Goal: Find specific page/section: Find specific page/section

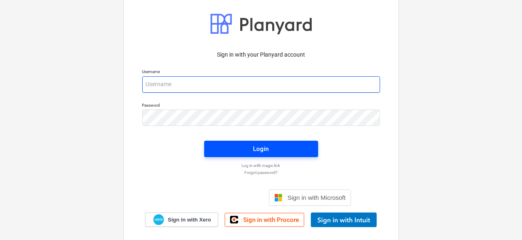
type input "rafael+catiland@catilandpanama.com"
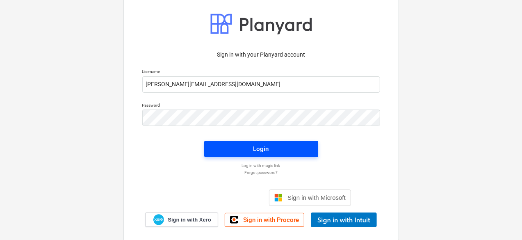
click at [245, 142] on button "Login" at bounding box center [261, 149] width 114 height 16
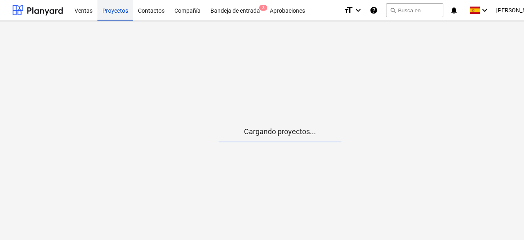
click at [111, 8] on div "Proyectos" at bounding box center [116, 10] width 36 height 21
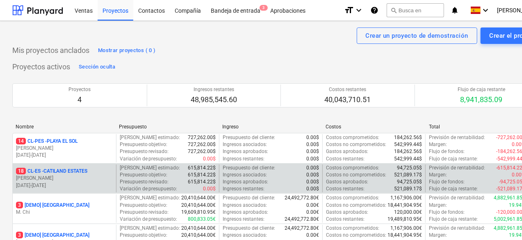
click at [77, 175] on p "[PERSON_NAME]" at bounding box center [64, 178] width 97 height 7
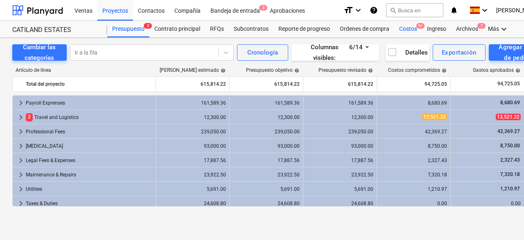
click at [413, 28] on div "Costos 9+" at bounding box center [409, 29] width 28 height 16
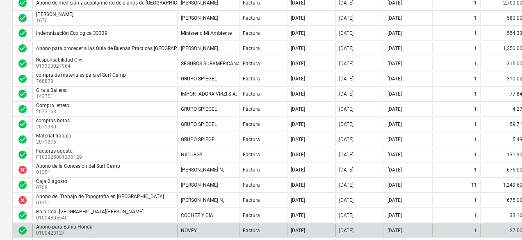
scroll to position [82, 0]
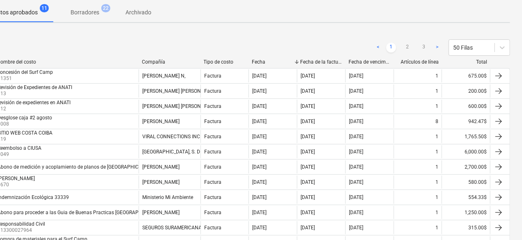
scroll to position [0, 39]
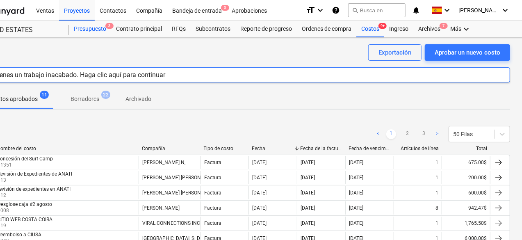
click at [100, 27] on div "Presupuesto 3" at bounding box center [90, 29] width 42 height 16
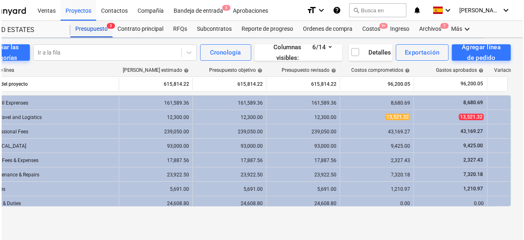
scroll to position [0, 36]
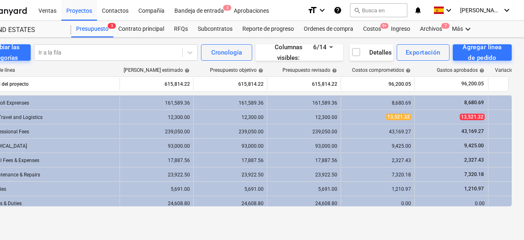
drag, startPoint x: 271, startPoint y: 219, endPoint x: 150, endPoint y: 207, distance: 121.5
click at [150, 207] on div "Cambiar las categorías Ir a la fila Cronología Columnas visibles : 6/14 Detalle…" at bounding box center [244, 130] width 561 height 185
click at [138, 218] on div "Cambiar las categorías Ir a la fila Cronología Columnas visibles : 6/14 Detalle…" at bounding box center [244, 130] width 561 height 185
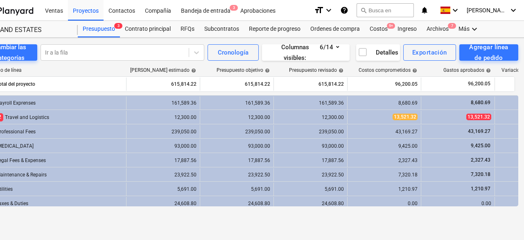
scroll to position [0, 0]
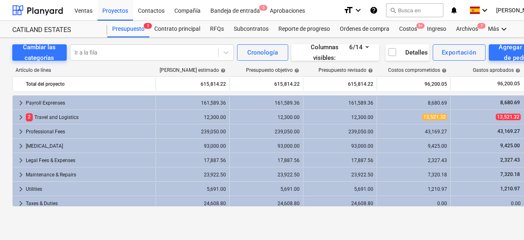
drag, startPoint x: 138, startPoint y: 218, endPoint x: 75, endPoint y: 218, distance: 63.9
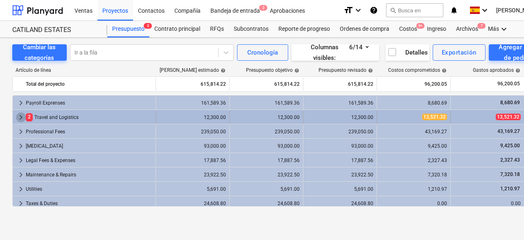
click at [21, 117] on span "keyboard_arrow_right" at bounding box center [21, 117] width 10 height 10
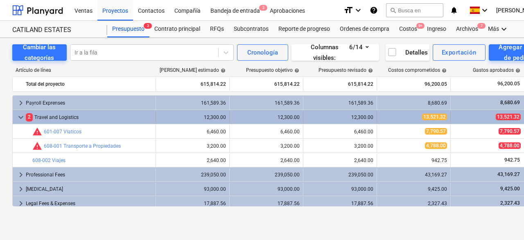
click at [21, 118] on span "keyboard_arrow_down" at bounding box center [21, 117] width 10 height 10
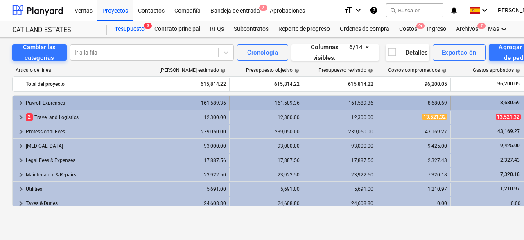
click at [20, 104] on span "keyboard_arrow_right" at bounding box center [21, 103] width 10 height 10
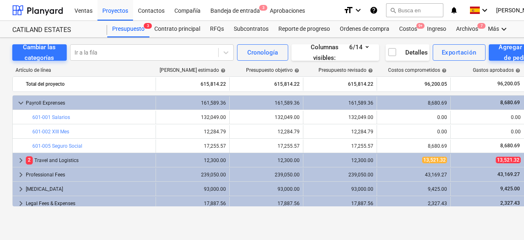
click at [20, 104] on span "keyboard_arrow_down" at bounding box center [21, 103] width 10 height 10
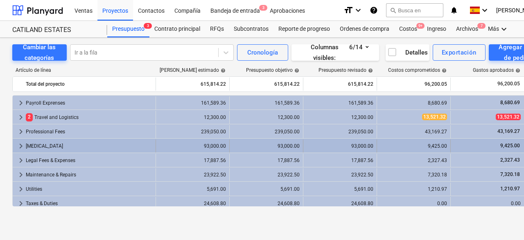
click at [20, 148] on span "keyboard_arrow_right" at bounding box center [21, 146] width 10 height 10
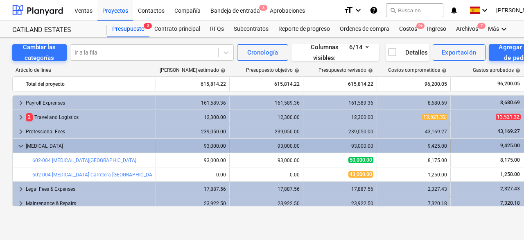
click at [20, 145] on span "keyboard_arrow_down" at bounding box center [21, 146] width 10 height 10
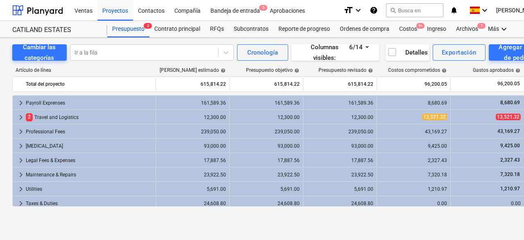
scroll to position [75, 0]
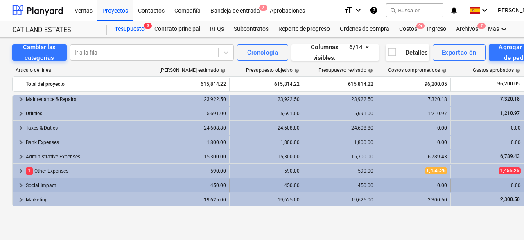
click at [20, 184] on span "keyboard_arrow_right" at bounding box center [21, 185] width 10 height 10
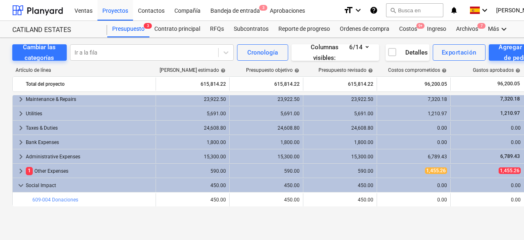
scroll to position [89, 0]
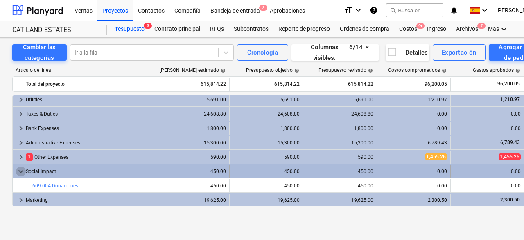
click at [18, 170] on span "keyboard_arrow_down" at bounding box center [21, 171] width 10 height 10
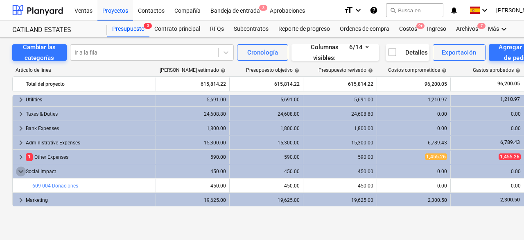
scroll to position [75, 0]
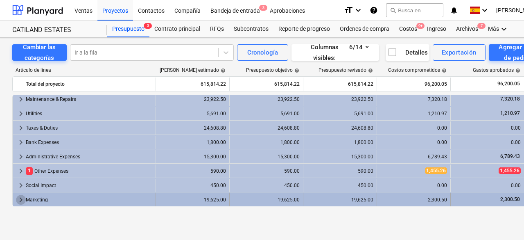
click at [22, 198] on span "keyboard_arrow_right" at bounding box center [21, 200] width 10 height 10
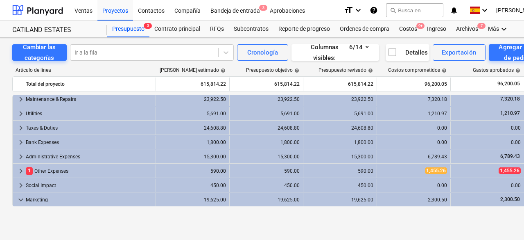
scroll to position [89, 0]
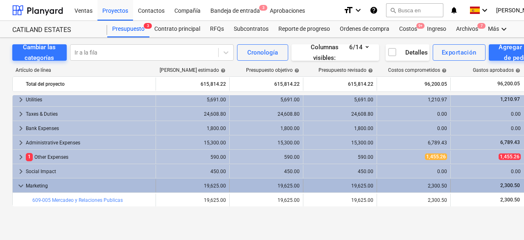
click at [18, 184] on span "keyboard_arrow_down" at bounding box center [21, 186] width 10 height 10
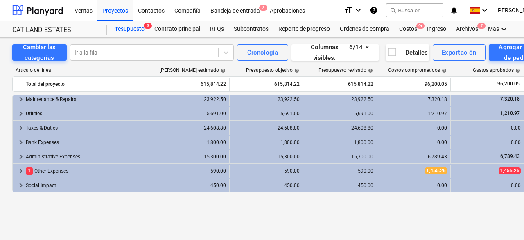
scroll to position [34, 0]
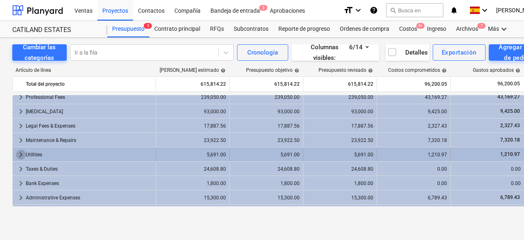
click at [20, 152] on span "keyboard_arrow_right" at bounding box center [21, 155] width 10 height 10
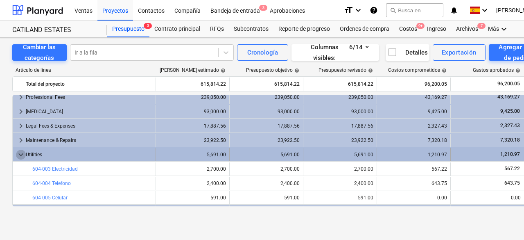
click at [21, 158] on span "keyboard_arrow_down" at bounding box center [21, 155] width 10 height 10
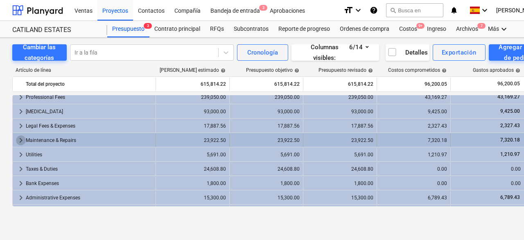
click at [22, 139] on span "keyboard_arrow_right" at bounding box center [21, 140] width 10 height 10
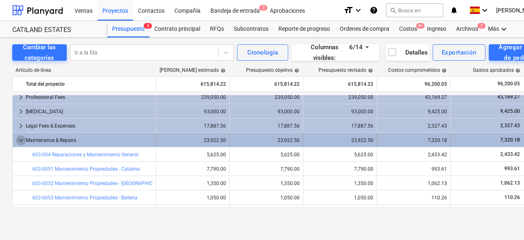
click at [19, 137] on span "keyboard_arrow_down" at bounding box center [21, 140] width 10 height 10
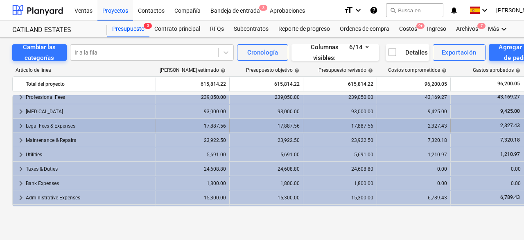
click at [17, 125] on span "keyboard_arrow_right" at bounding box center [21, 126] width 10 height 10
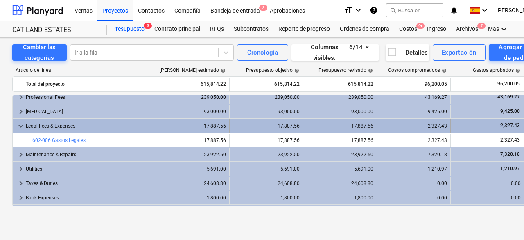
scroll to position [0, 0]
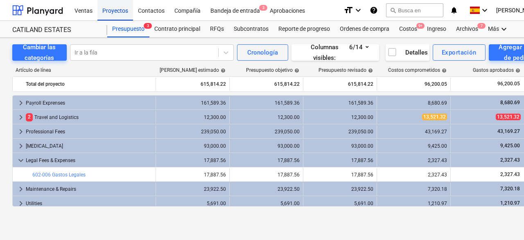
click at [107, 9] on div "Proyectos" at bounding box center [116, 10] width 36 height 21
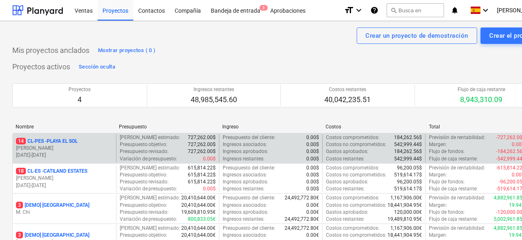
click at [86, 145] on p "[PERSON_NAME]" at bounding box center [64, 148] width 97 height 7
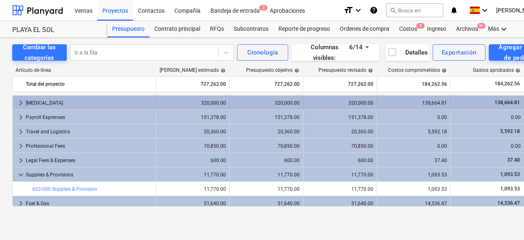
click at [20, 102] on span "keyboard_arrow_right" at bounding box center [21, 103] width 10 height 10
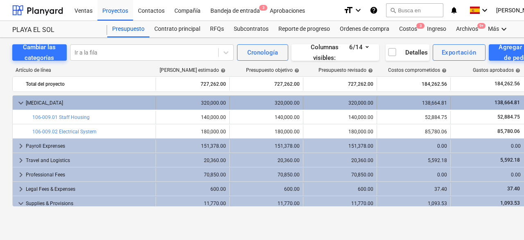
click at [21, 100] on span "keyboard_arrow_down" at bounding box center [21, 103] width 10 height 10
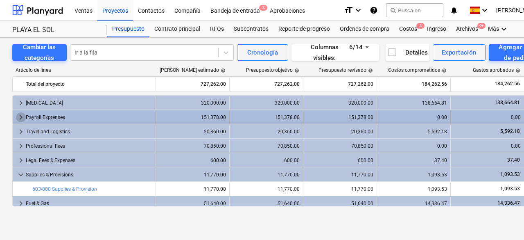
click at [18, 117] on span "keyboard_arrow_right" at bounding box center [21, 117] width 10 height 10
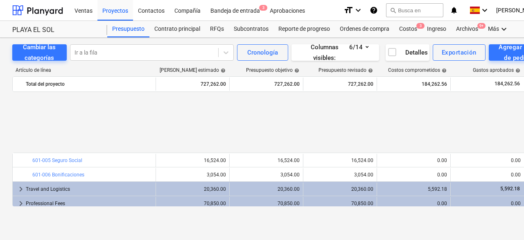
scroll to position [161, 0]
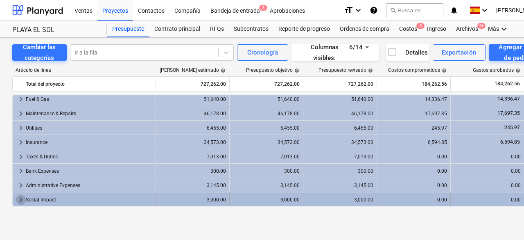
click at [18, 202] on span "keyboard_arrow_right" at bounding box center [21, 200] width 10 height 10
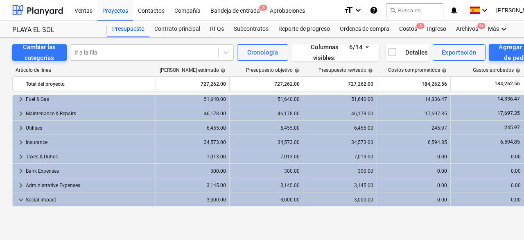
scroll to position [175, 0]
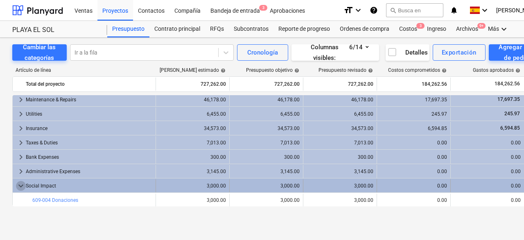
click at [19, 181] on span "keyboard_arrow_down" at bounding box center [21, 186] width 10 height 10
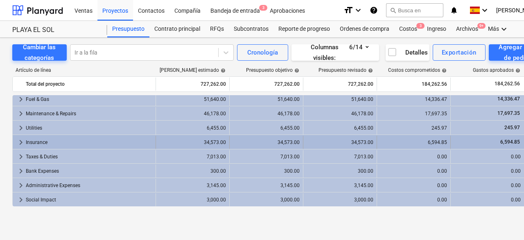
click at [18, 141] on span "keyboard_arrow_right" at bounding box center [21, 142] width 10 height 10
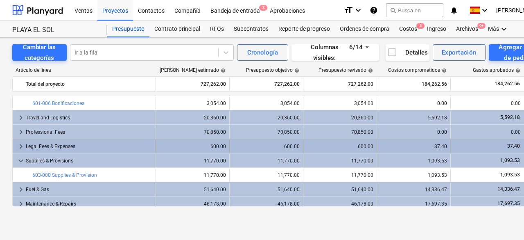
scroll to position [0, 0]
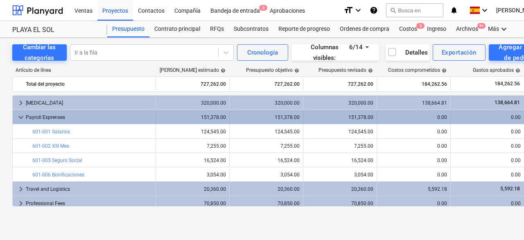
click at [21, 116] on span "keyboard_arrow_down" at bounding box center [21, 117] width 10 height 10
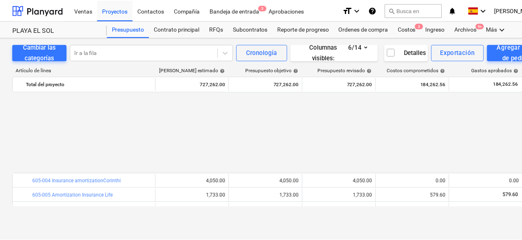
scroll to position [219, 0]
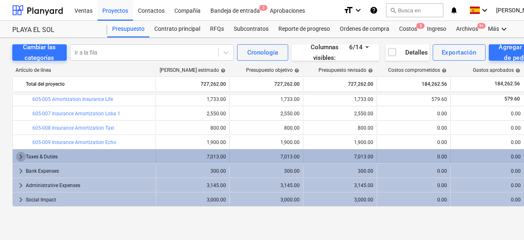
click at [19, 154] on span "keyboard_arrow_right" at bounding box center [21, 157] width 10 height 10
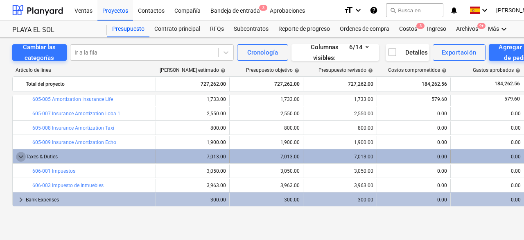
click at [20, 157] on span "keyboard_arrow_down" at bounding box center [21, 157] width 10 height 10
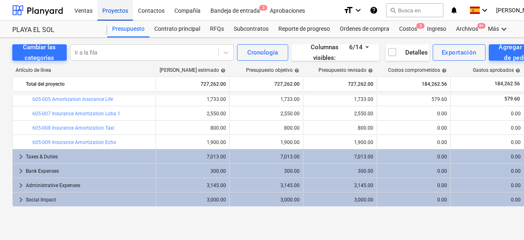
click at [111, 14] on div "Proyectos" at bounding box center [116, 10] width 36 height 21
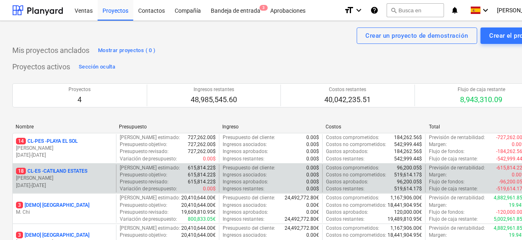
click at [87, 172] on p "18 CL-ES - CATILAND ESTATES" at bounding box center [51, 171] width 71 height 7
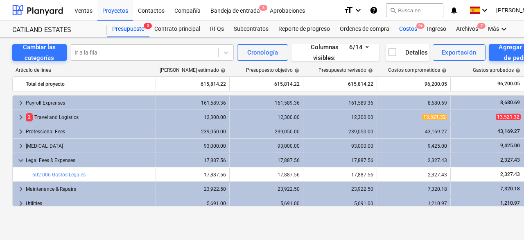
click at [413, 31] on div "Costos 9+" at bounding box center [409, 29] width 28 height 16
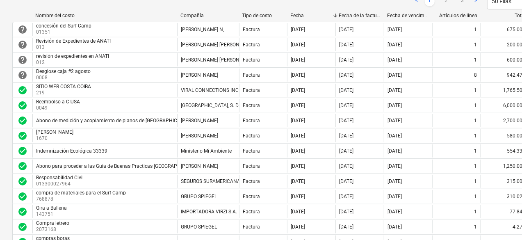
scroll to position [142, 0]
